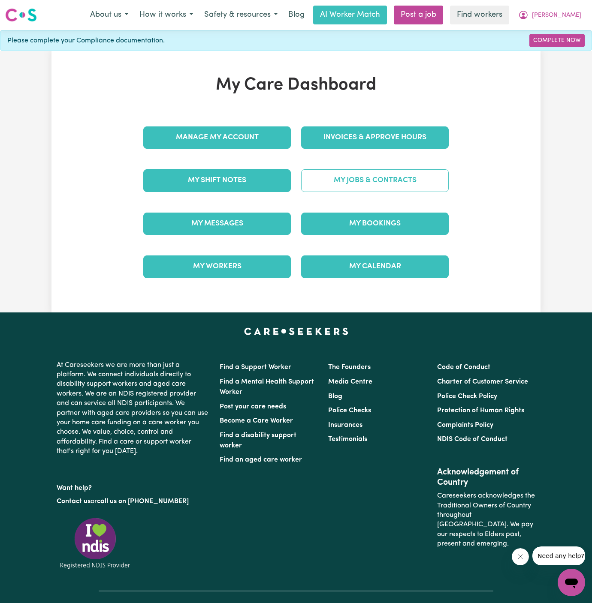
click at [381, 176] on link "My Jobs & Contracts" at bounding box center [375, 180] width 148 height 22
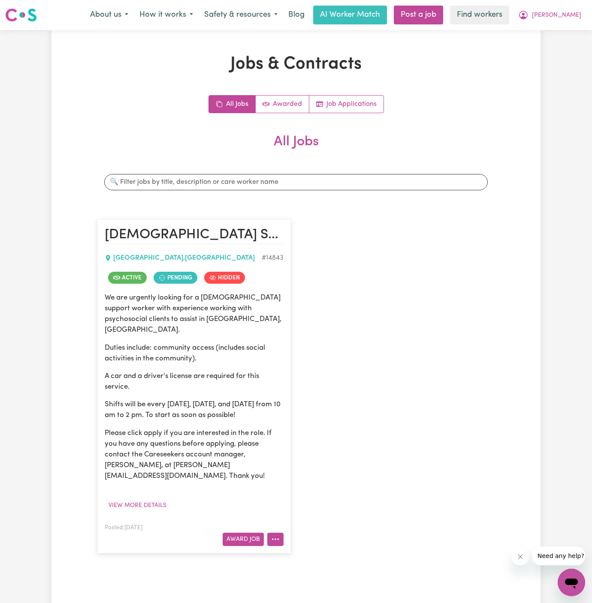
click at [280, 533] on button "More options" at bounding box center [275, 539] width 16 height 13
click at [312, 443] on link "Make Booking" at bounding box center [309, 451] width 83 height 17
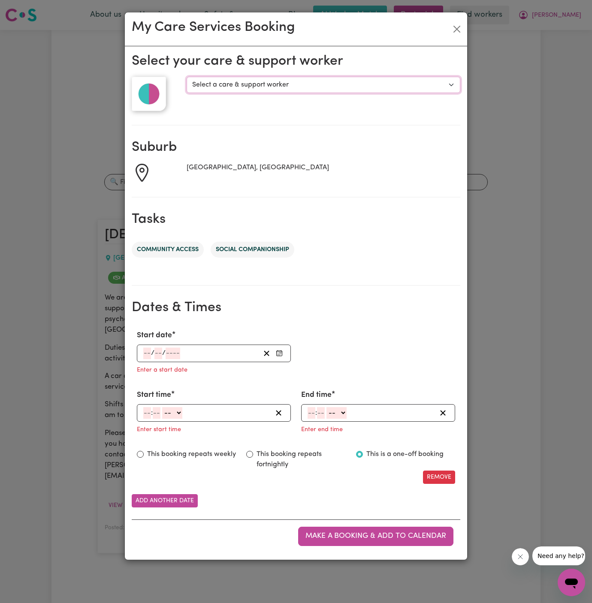
click at [249, 86] on select "Select a care & support worker [PERSON_NAME] [PERSON_NAME] K" at bounding box center [324, 85] width 274 height 16
select select "10115"
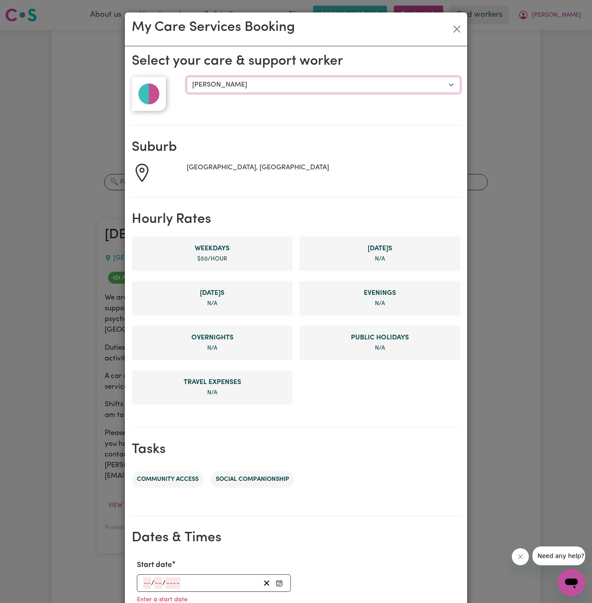
scroll to position [136, 0]
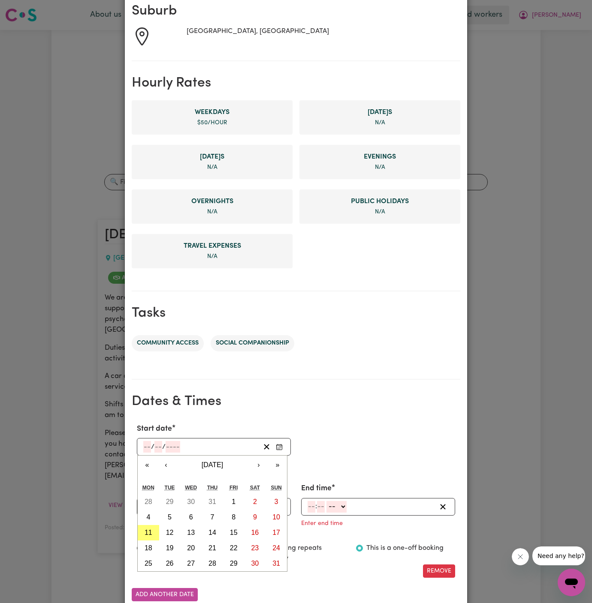
click at [150, 450] on input "number" at bounding box center [147, 447] width 8 height 12
click at [172, 529] on abbr "12" at bounding box center [170, 532] width 8 height 7
type input "[DATE]"
type input "12"
type input "8"
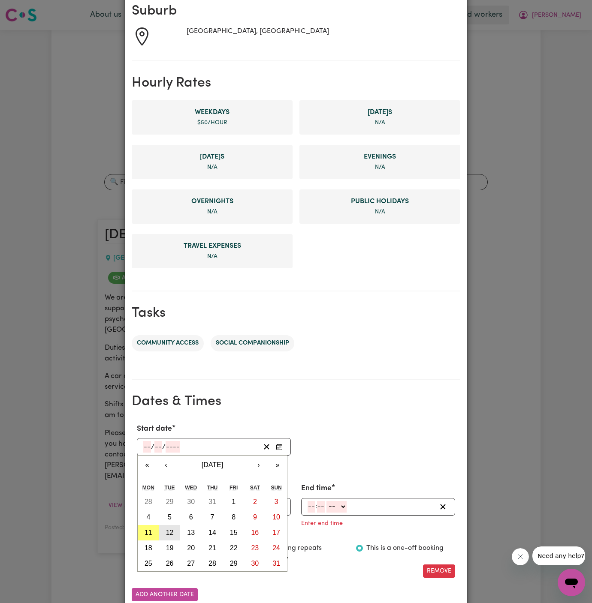
type input "2025"
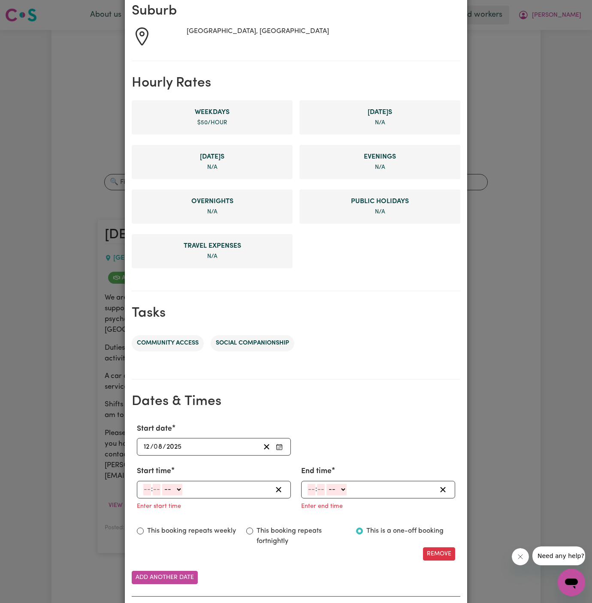
click at [146, 485] on input "number" at bounding box center [147, 490] width 8 height 12
type input "10"
type input "30"
click at [179, 491] on select "-- AM PM" at bounding box center [173, 490] width 20 height 12
select select "am"
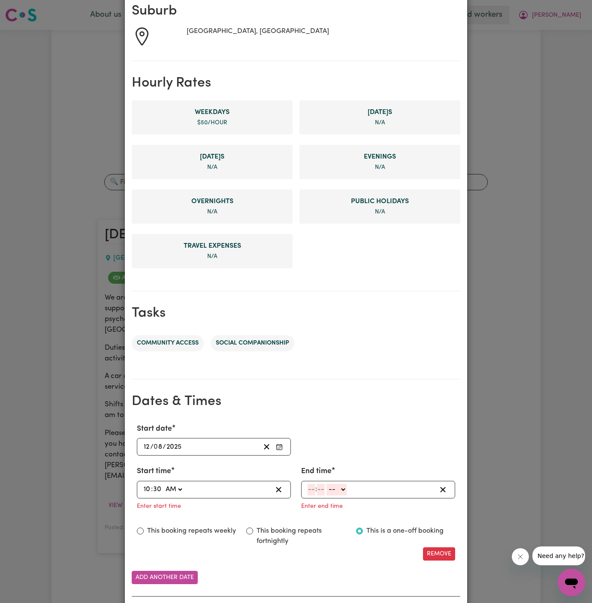
type input "10:30"
click at [308, 489] on input "number" at bounding box center [311, 490] width 8 height 12
type input "2"
type input "30"
click at [341, 491] on select "-- AM PM" at bounding box center [335, 490] width 20 height 12
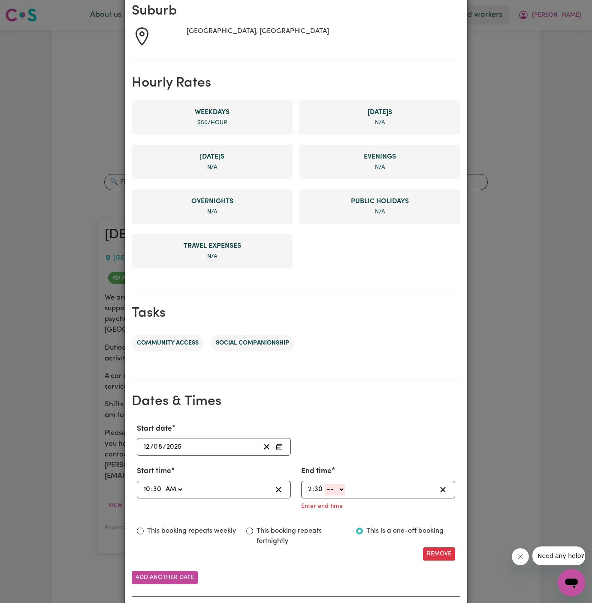
select select "pm"
type input "14:30"
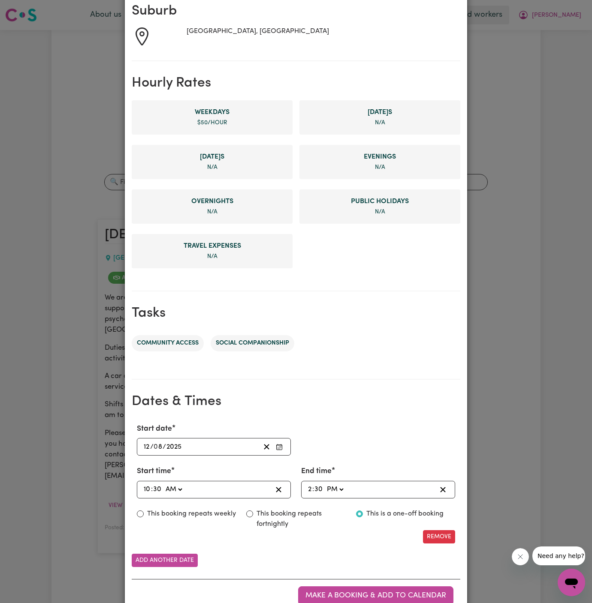
click at [193, 516] on label "This booking repeats weekly" at bounding box center [191, 514] width 89 height 10
click at [144, 516] on input "This booking repeats weekly" at bounding box center [140, 514] width 7 height 7
radio input "true"
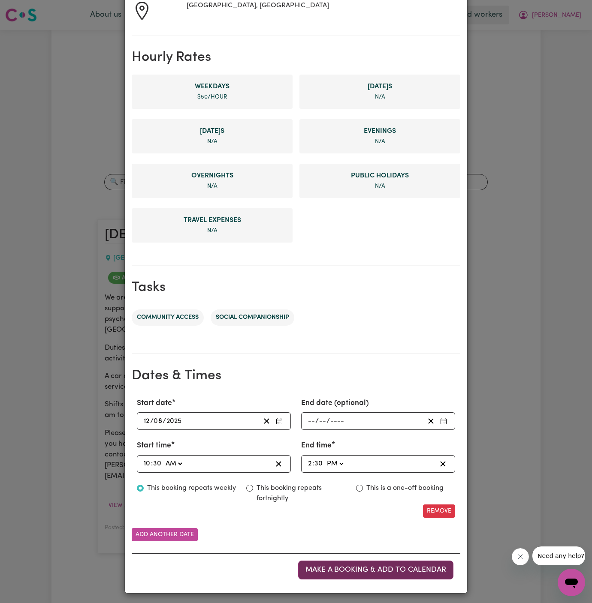
click at [370, 569] on span "Make a booking & add to calendar" at bounding box center [375, 569] width 141 height 7
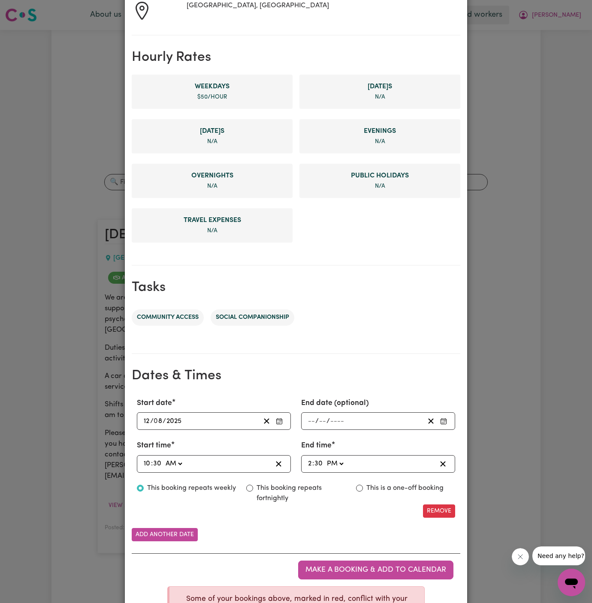
click at [340, 307] on ul "Community access Social companionship" at bounding box center [296, 318] width 328 height 30
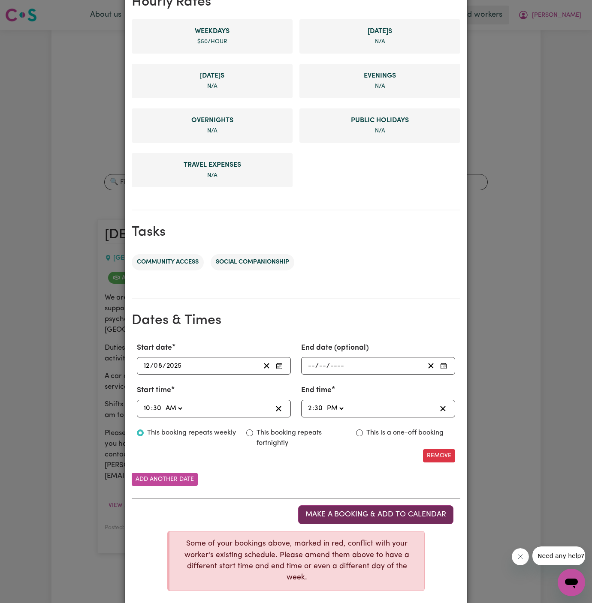
click at [386, 511] on span "Make a booking & add to calendar" at bounding box center [375, 514] width 141 height 7
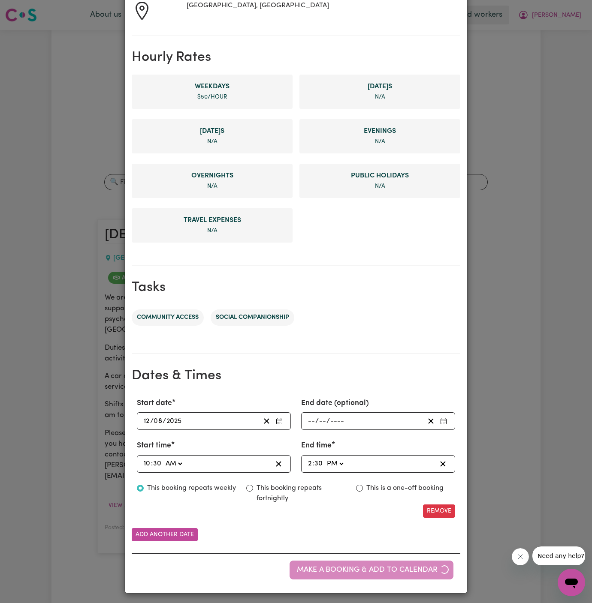
scroll to position [0, 0]
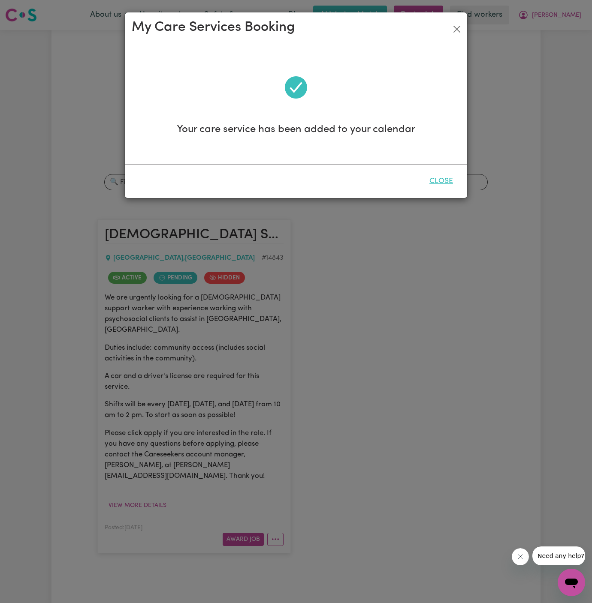
click at [443, 180] on button "Close" at bounding box center [441, 181] width 38 height 19
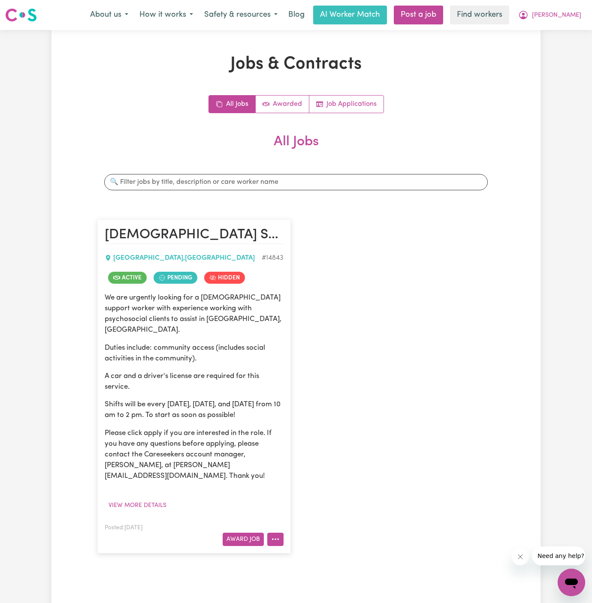
click at [274, 535] on icon "More options" at bounding box center [275, 539] width 9 height 9
click at [310, 443] on link "Make Booking" at bounding box center [309, 451] width 83 height 17
select select "pm"
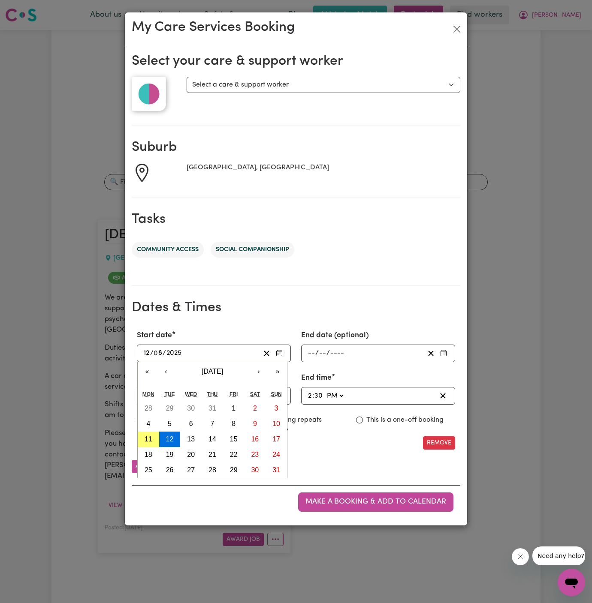
click at [149, 352] on input "12" at bounding box center [146, 354] width 7 height 12
click at [215, 440] on abbr "14" at bounding box center [212, 439] width 8 height 7
type input "[DATE]"
type input "14"
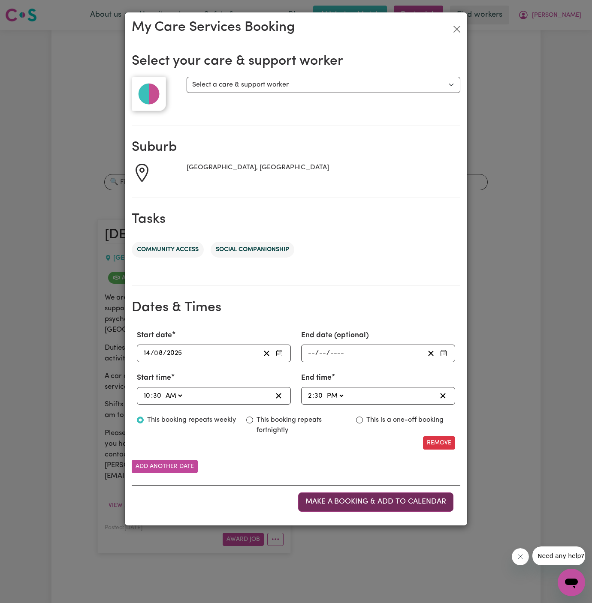
click at [398, 503] on span "Make a booking & add to calendar" at bounding box center [375, 501] width 141 height 7
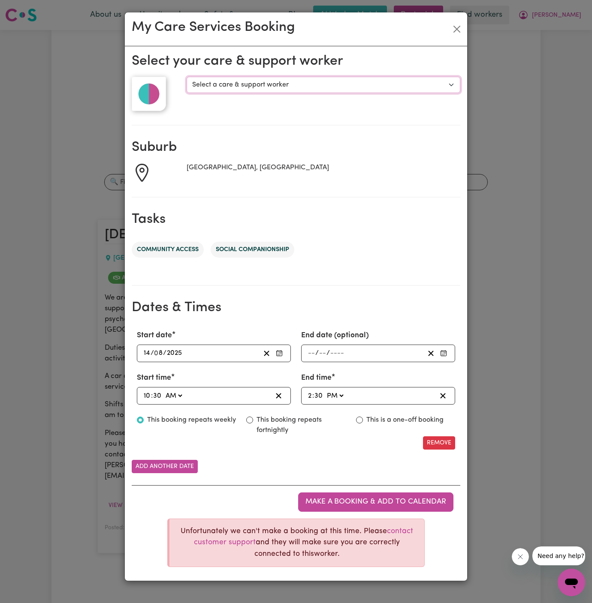
click at [230, 81] on select "Select a care & support worker [PERSON_NAME] [PERSON_NAME] K" at bounding box center [324, 85] width 274 height 16
select select "10115"
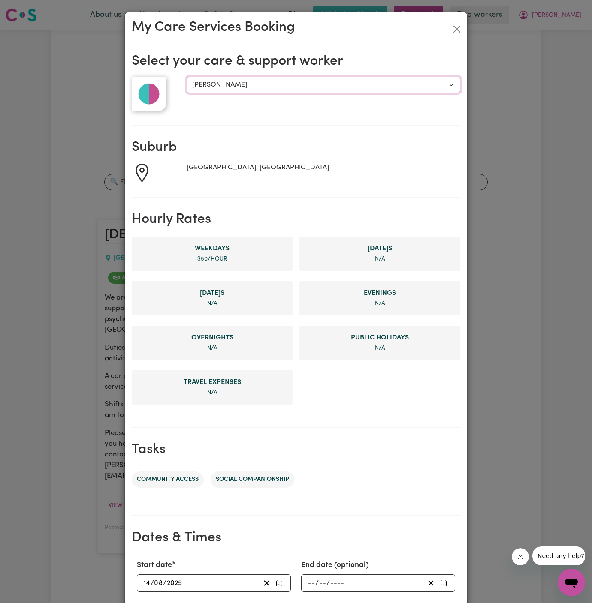
scroll to position [217, 0]
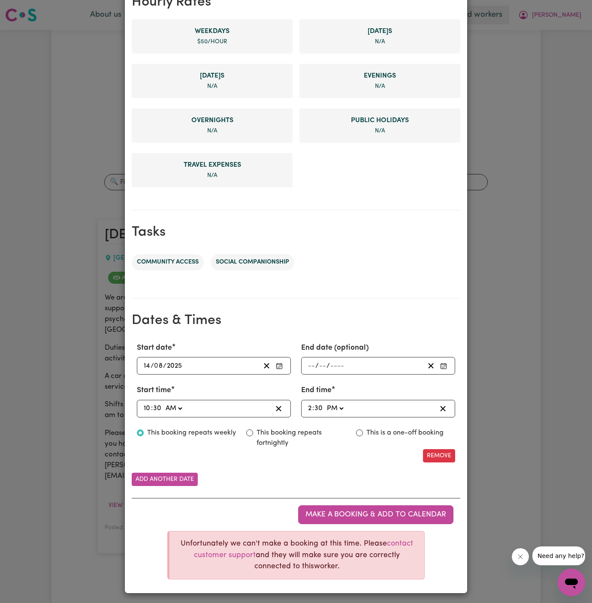
click at [148, 365] on input "14" at bounding box center [146, 366] width 7 height 12
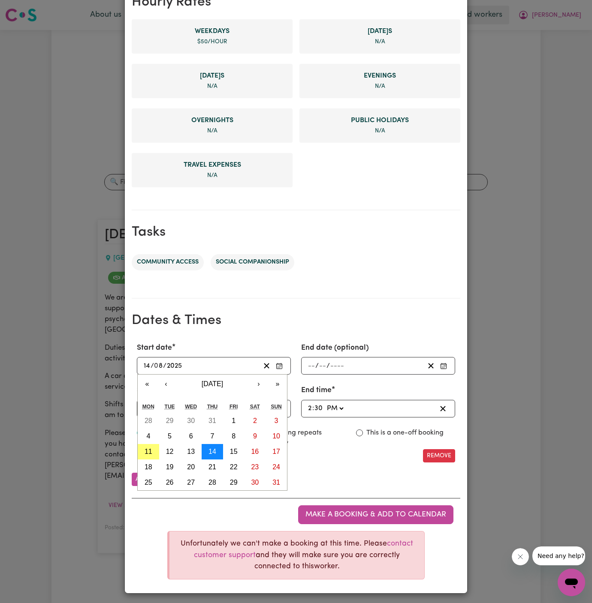
click at [215, 445] on button "14" at bounding box center [212, 451] width 21 height 15
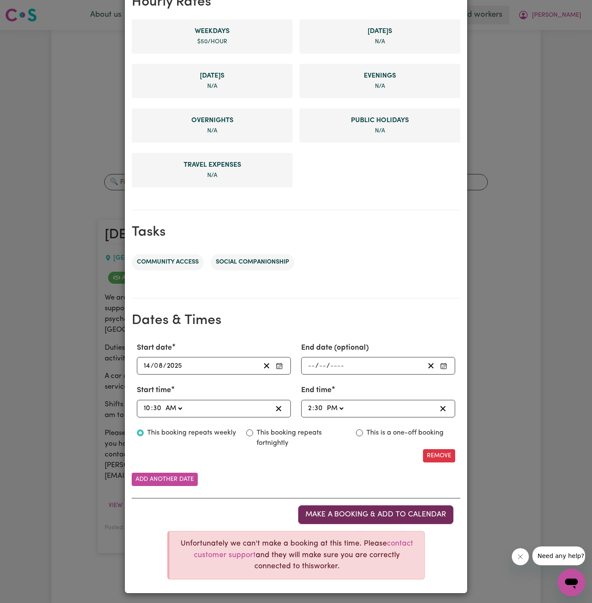
click at [404, 512] on span "Make a booking & add to calendar" at bounding box center [375, 514] width 141 height 7
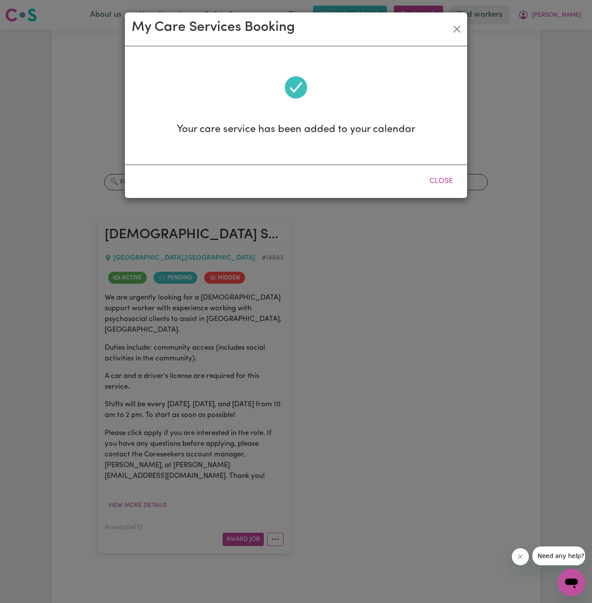
scroll to position [0, 0]
click at [446, 181] on button "Close" at bounding box center [441, 181] width 38 height 19
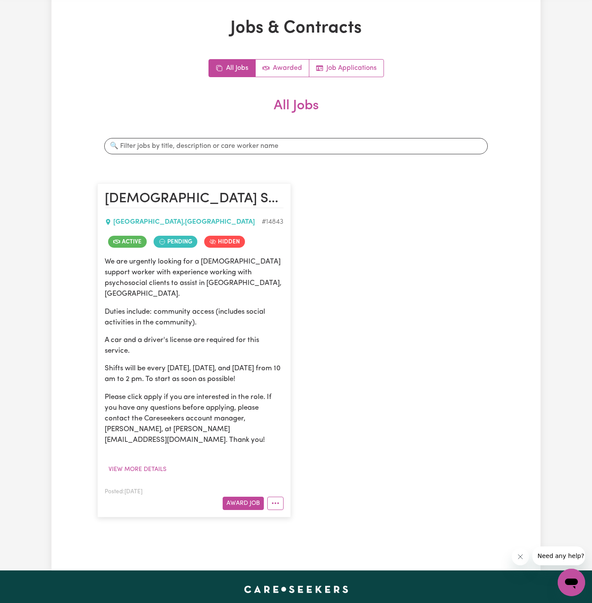
scroll to position [55, 0]
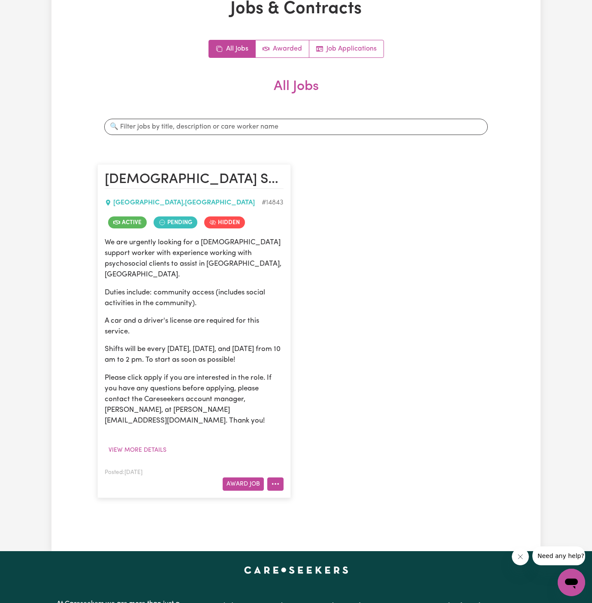
click at [277, 480] on icon "More options" at bounding box center [275, 484] width 9 height 9
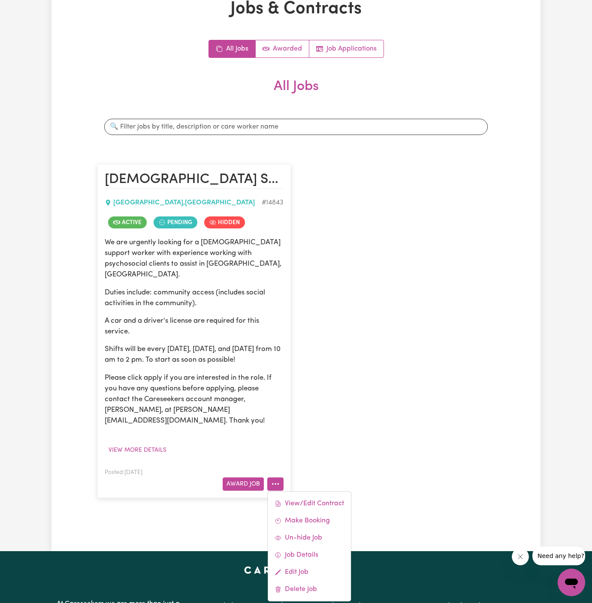
click at [389, 385] on div "[DEMOGRAPHIC_DATA] Support Worker Needed In [GEOGRAPHIC_DATA], [GEOGRAPHIC_DATA…" at bounding box center [295, 331] width 407 height 351
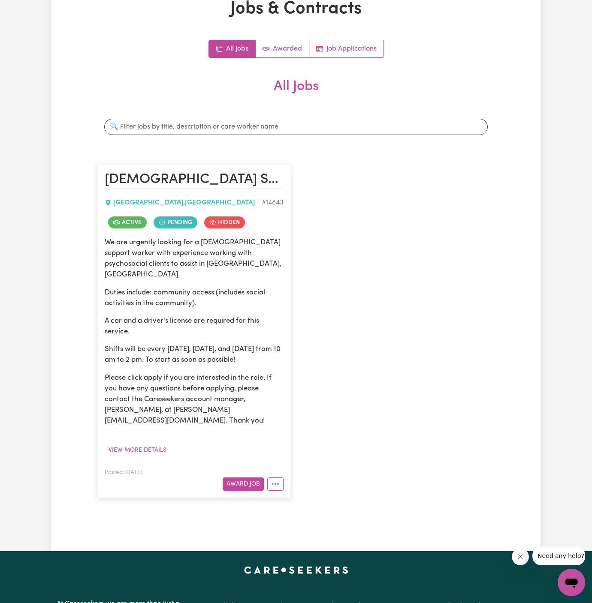
scroll to position [0, 0]
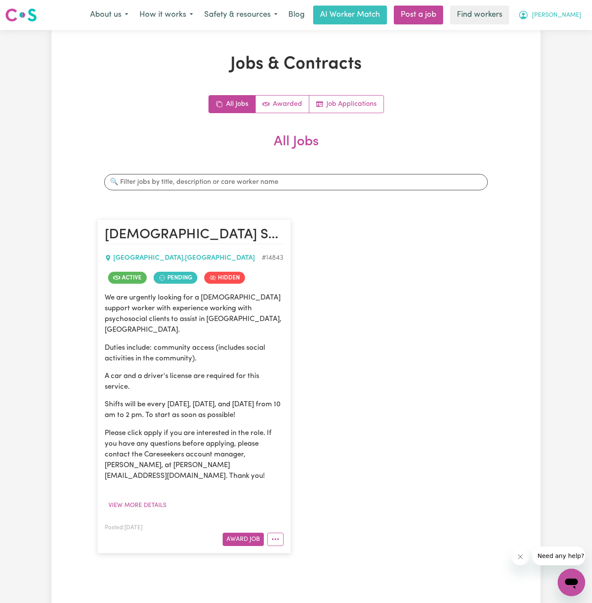
click at [578, 12] on span "[PERSON_NAME]" at bounding box center [556, 15] width 49 height 9
click at [571, 37] on link "My Dashboard" at bounding box center [552, 33] width 68 height 16
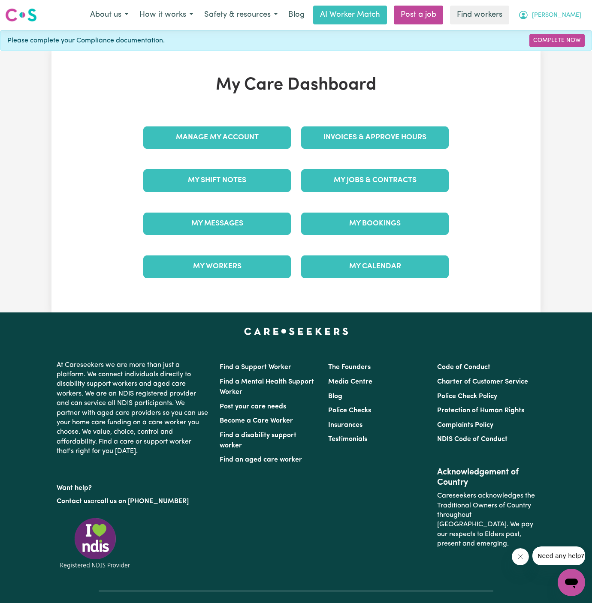
click at [572, 12] on span "[PERSON_NAME]" at bounding box center [556, 15] width 49 height 9
click at [561, 48] on link "Logout" at bounding box center [552, 49] width 68 height 16
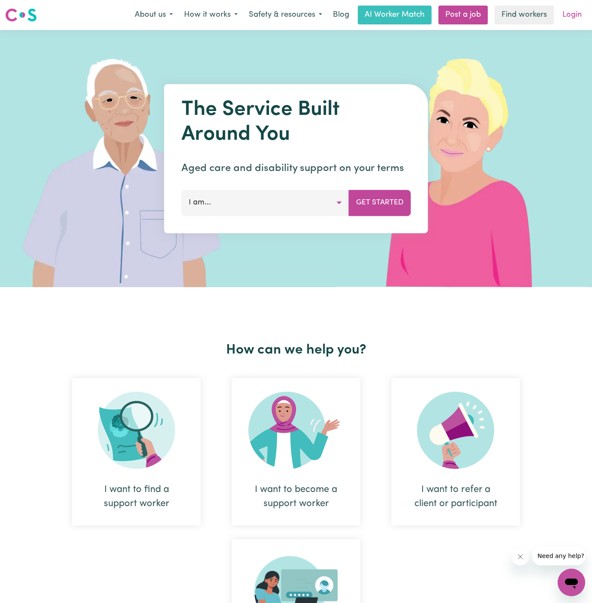
click at [572, 16] on link "Login" at bounding box center [572, 15] width 30 height 19
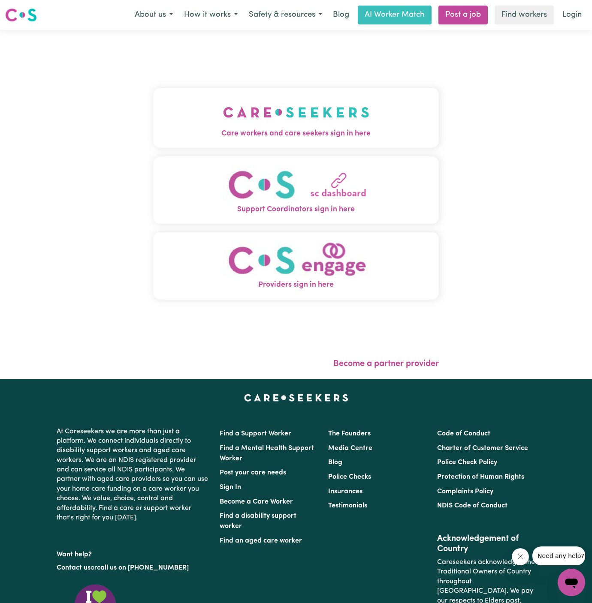
click at [311, 99] on img "Care workers and care seekers sign in here" at bounding box center [296, 112] width 146 height 32
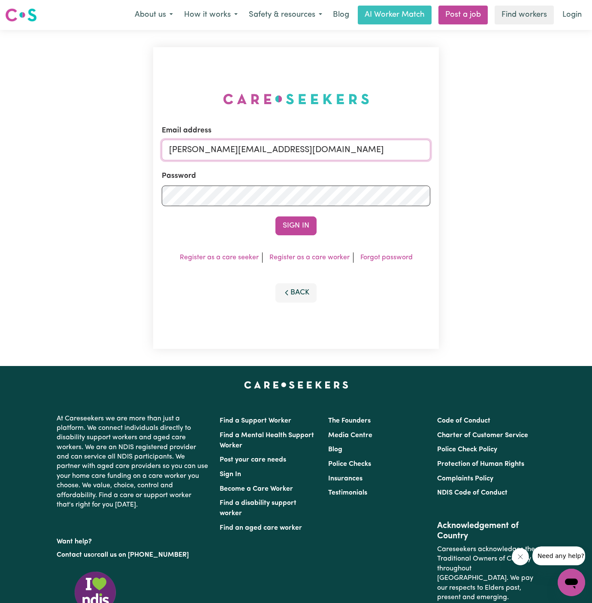
click at [338, 154] on input "[PERSON_NAME][EMAIL_ADDRESS][DOMAIN_NAME]" at bounding box center [296, 150] width 268 height 21
drag, startPoint x: 212, startPoint y: 152, endPoint x: 577, endPoint y: 152, distance: 364.9
click at [577, 152] on div "Email address [EMAIL_ADDRESS][DOMAIN_NAME] Password Sign In Register as a care …" at bounding box center [296, 198] width 592 height 336
type input "[EMAIL_ADDRESS][DOMAIN_NAME]"
click at [275, 217] on button "Sign In" at bounding box center [295, 226] width 41 height 19
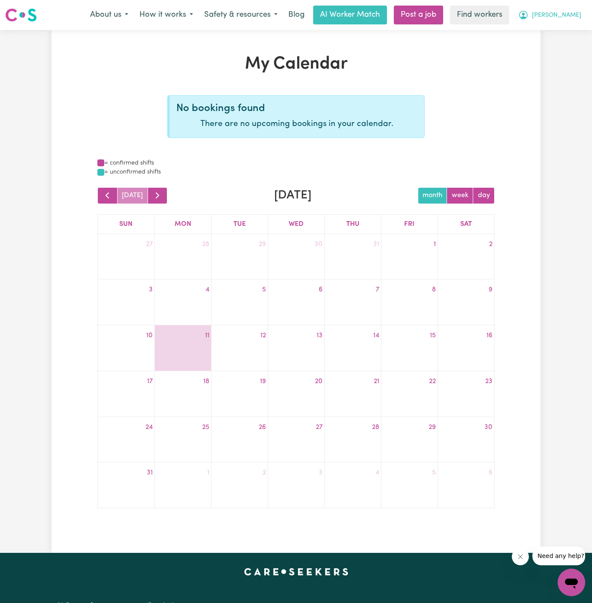
click at [578, 14] on button "[PERSON_NAME]" at bounding box center [549, 15] width 74 height 18
click at [515, 119] on div "My Calendar No bookings found There are no upcoming bookings in your calendar. …" at bounding box center [295, 291] width 489 height 475
click at [577, 17] on span "[PERSON_NAME]" at bounding box center [556, 15] width 49 height 9
click at [556, 45] on link "Logout" at bounding box center [552, 49] width 68 height 16
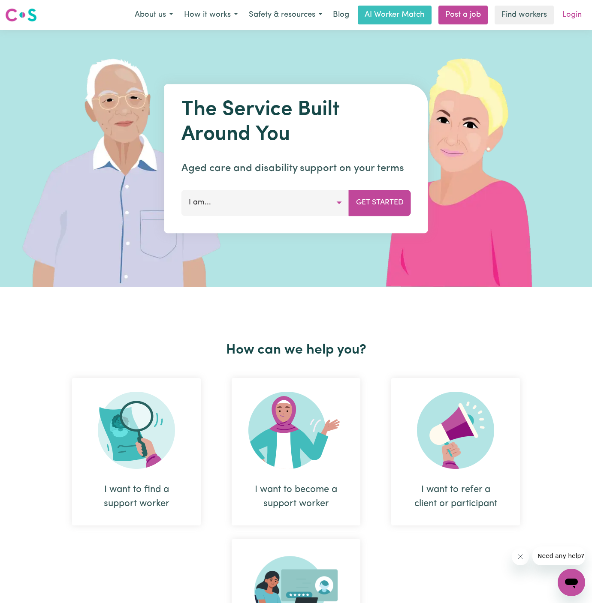
click at [566, 22] on link "Login" at bounding box center [572, 15] width 30 height 19
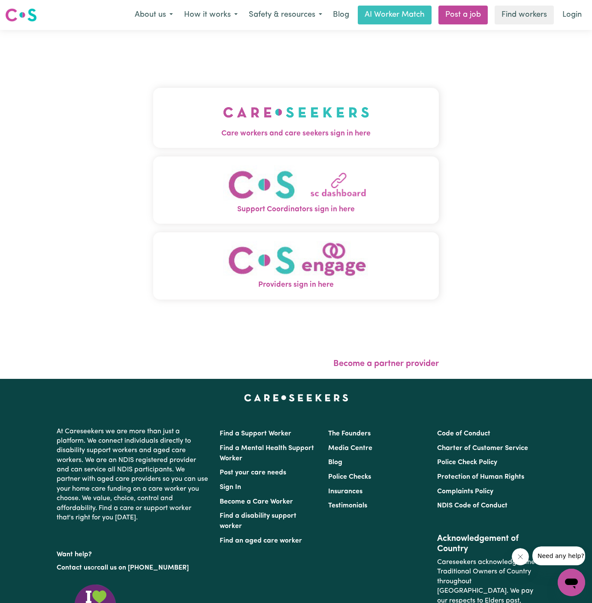
click at [373, 114] on button "Care workers and care seekers sign in here" at bounding box center [296, 118] width 286 height 60
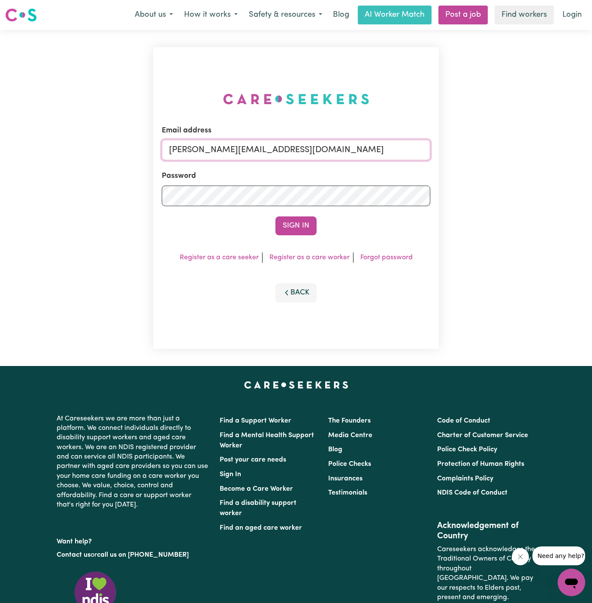
click at [235, 146] on input "[PERSON_NAME][EMAIL_ADDRESS][DOMAIN_NAME]" at bounding box center [296, 150] width 268 height 21
drag, startPoint x: 215, startPoint y: 154, endPoint x: 505, endPoint y: 160, distance: 289.9
click at [505, 160] on div "Email address superuser~JanusanBaltazarYS@careseekers.com.au Password Sign In R…" at bounding box center [296, 198] width 592 height 336
type input "superuser~janmasembe@yahoo.com"
click at [275, 217] on button "Sign In" at bounding box center [295, 226] width 41 height 19
